Goal: Task Accomplishment & Management: Manage account settings

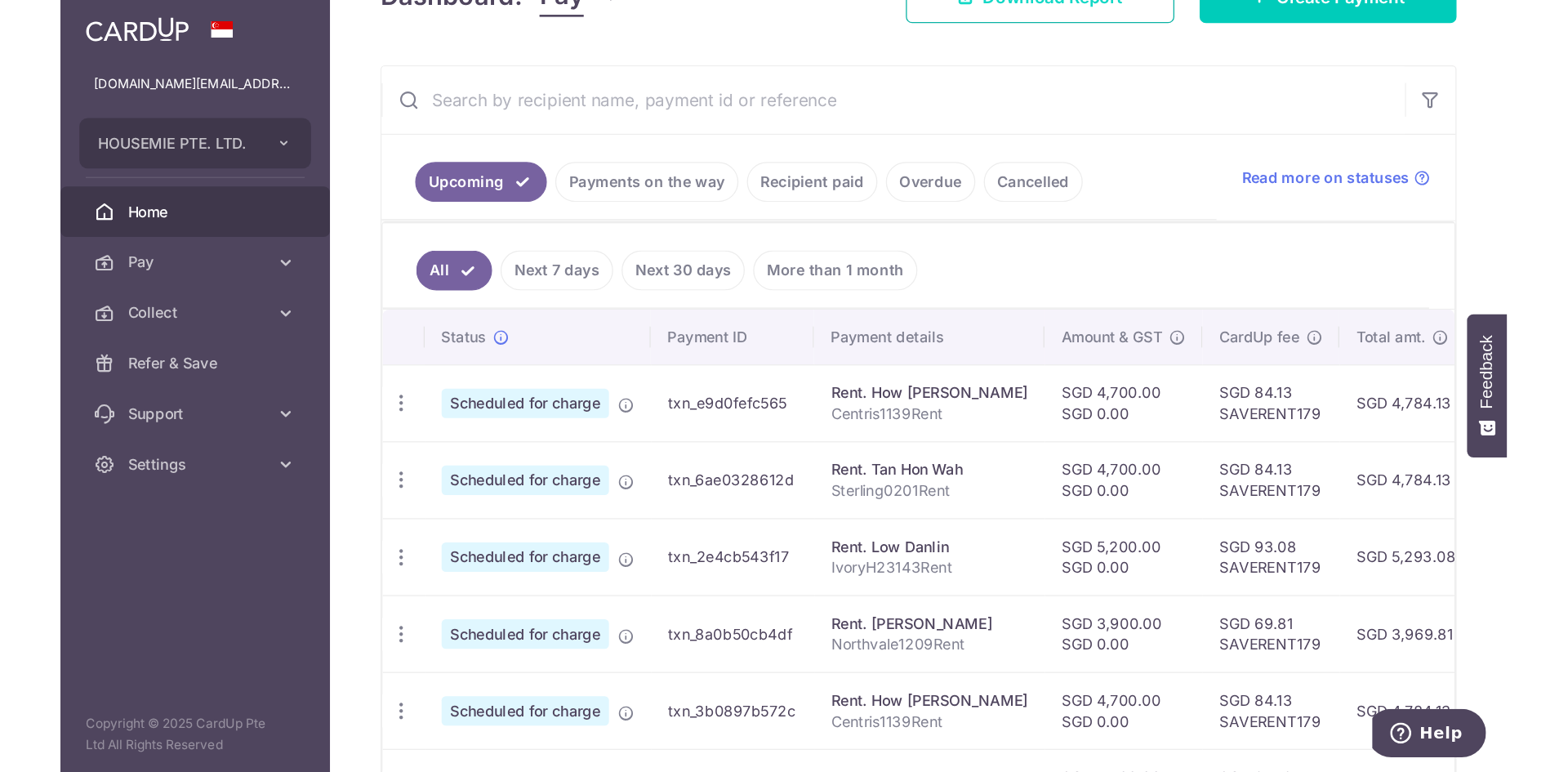
scroll to position [285, 0]
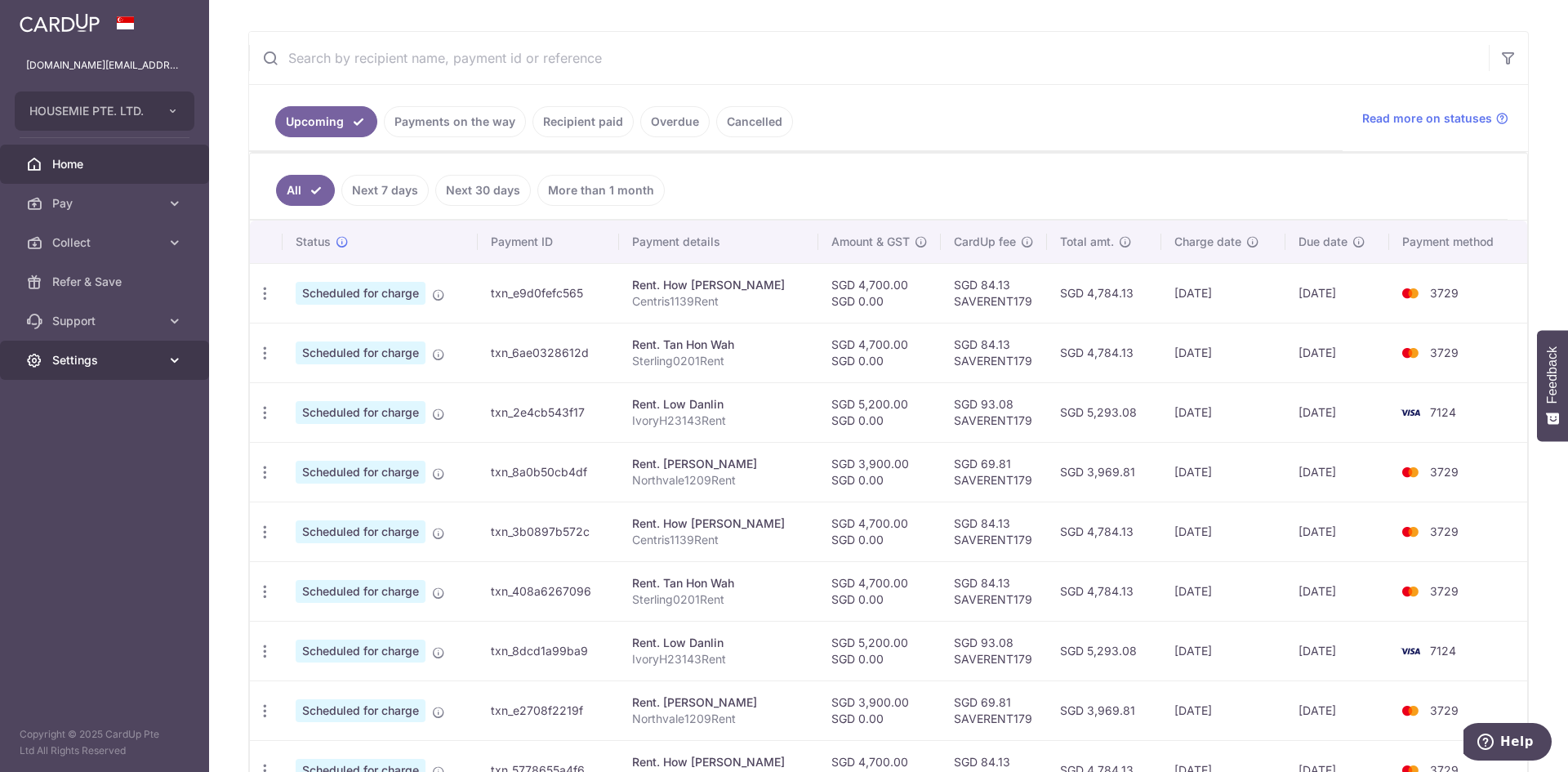
click at [85, 363] on span "Settings" at bounding box center [106, 360] width 108 height 16
click at [101, 438] on span "Logout" at bounding box center [106, 438] width 108 height 16
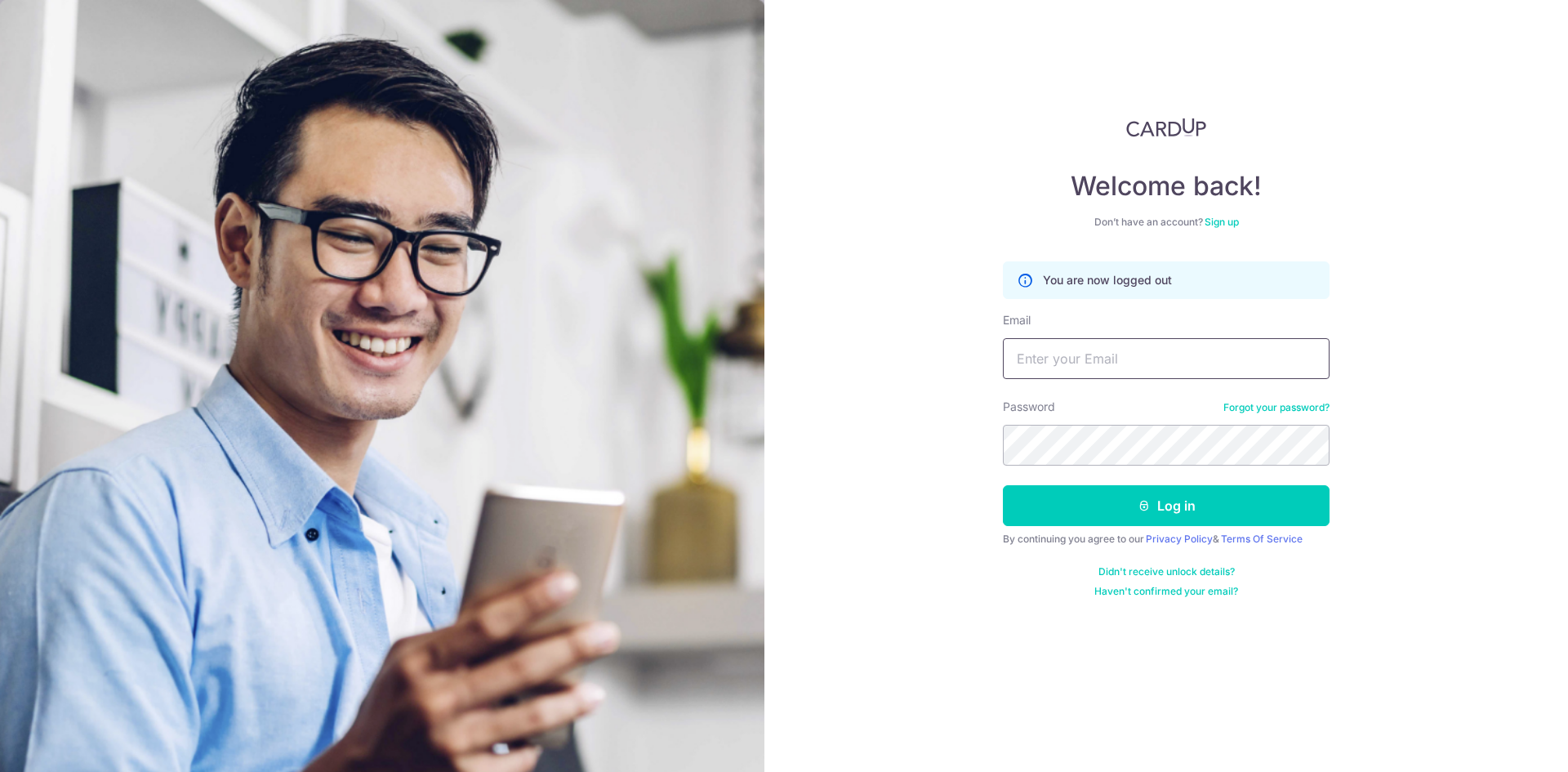
click at [1205, 356] on input "Email" at bounding box center [1166, 359] width 327 height 40
type input "[EMAIL_ADDRESS][DOMAIN_NAME]"
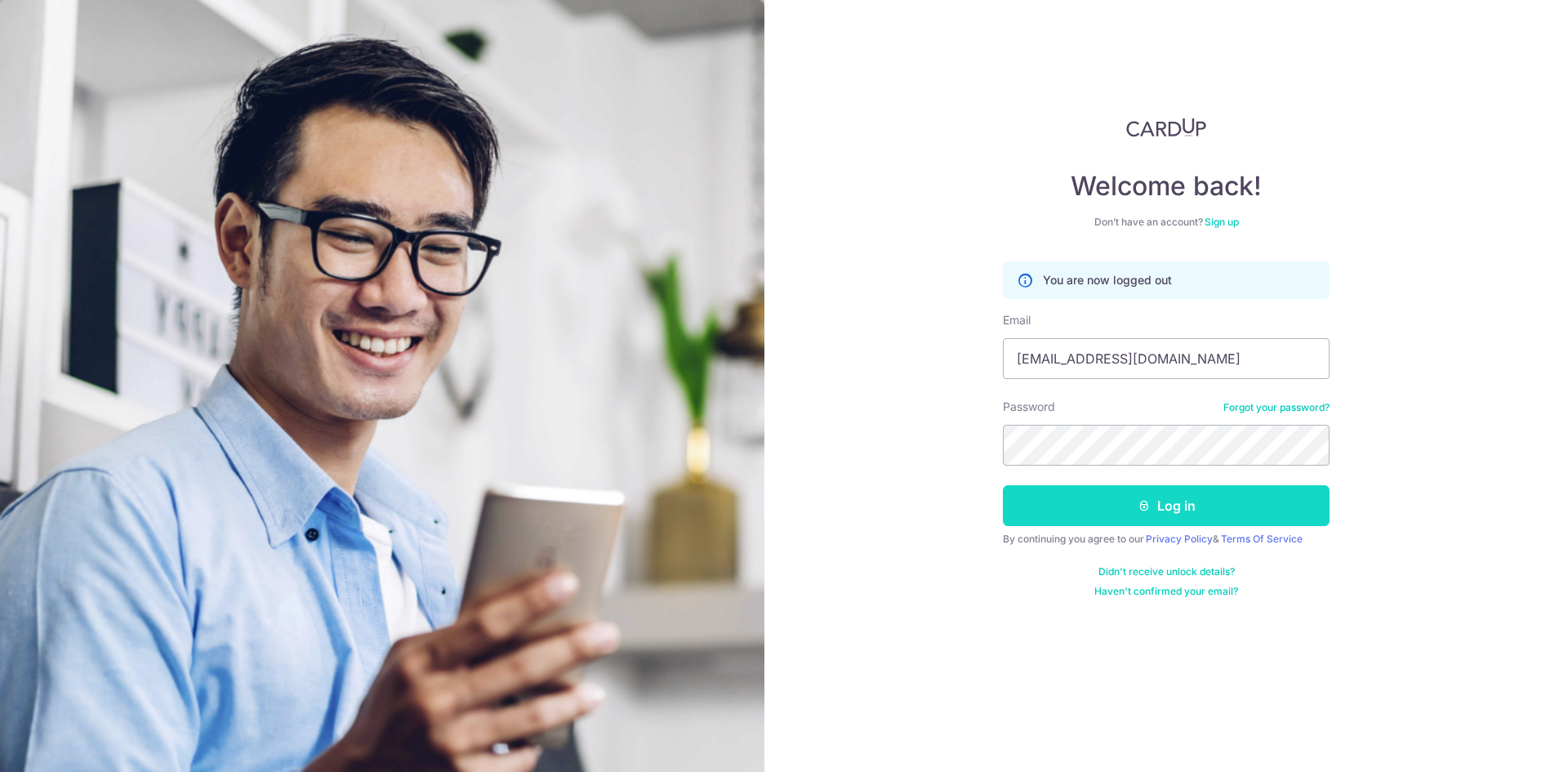
click at [1139, 511] on icon "submit" at bounding box center [1144, 506] width 13 height 13
